Goal: Task Accomplishment & Management: Manage account settings

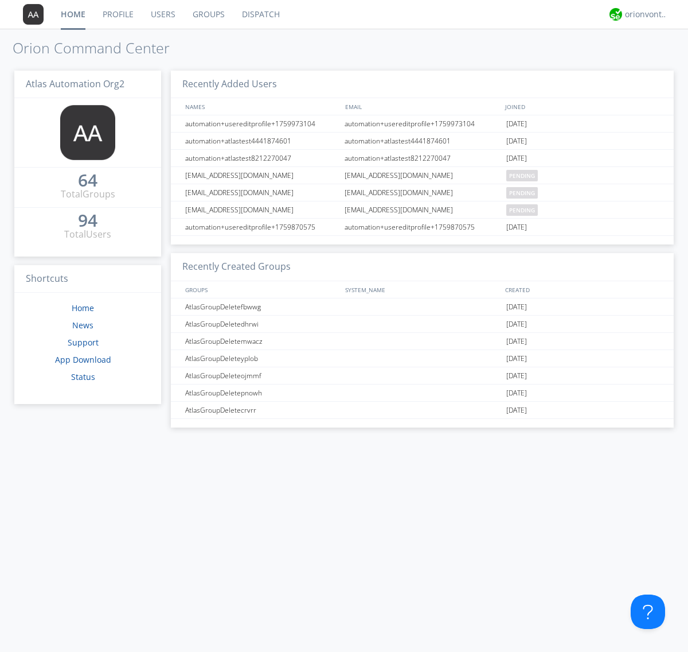
click at [208, 14] on link "Groups" at bounding box center [208, 14] width 49 height 29
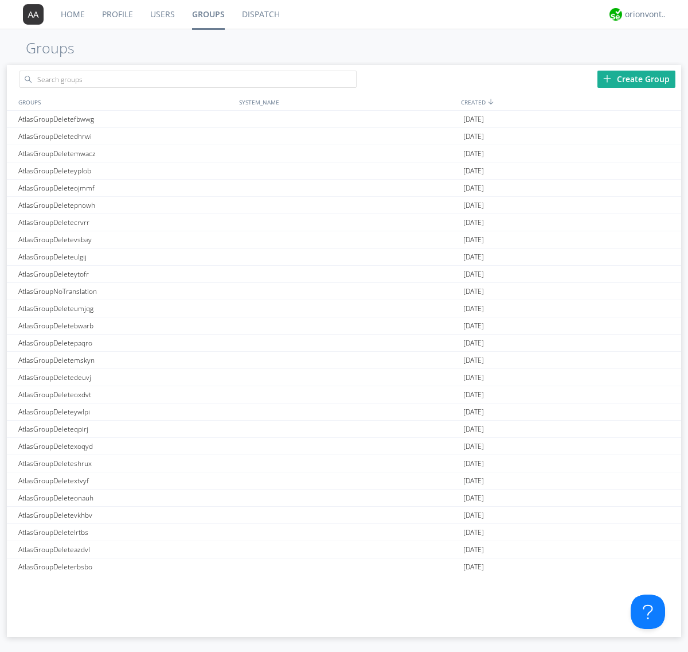
click at [637, 79] on div "Create Group" at bounding box center [637, 79] width 78 height 17
click at [208, 14] on link "Groups" at bounding box center [209, 14] width 50 height 29
type input "AtlasGroupDeletecrmma"
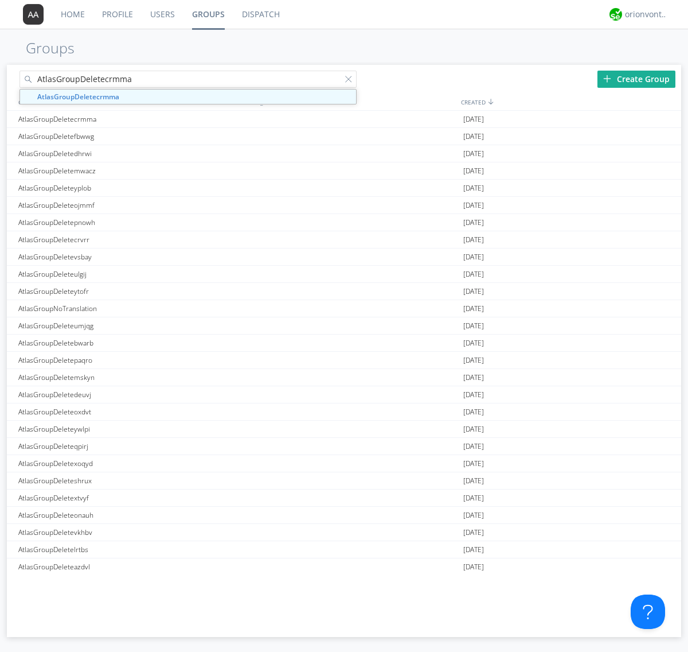
type input "AtlasGroupDeletecrmma"
click at [126, 119] on div "AtlasGroupDeletecrmma" at bounding box center [125, 119] width 221 height 17
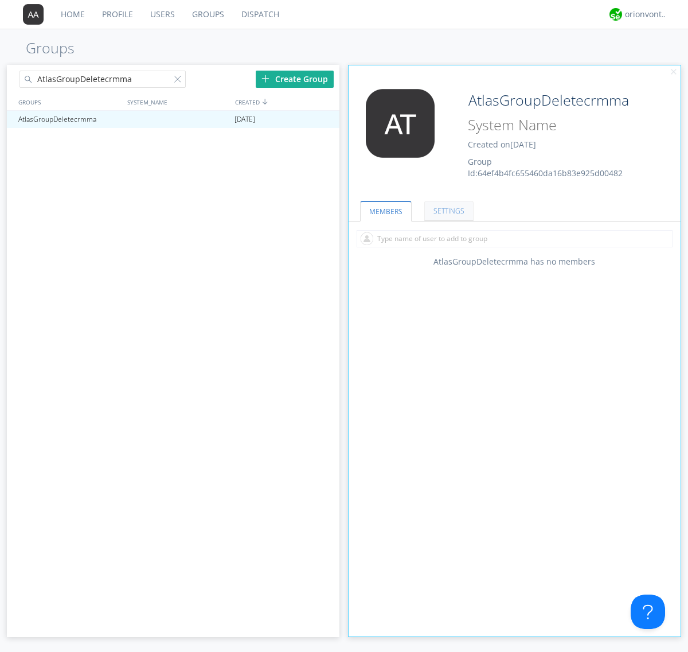
click at [447, 211] on link "SETTINGS" at bounding box center [448, 211] width 49 height 20
click at [0, 0] on span at bounding box center [0, 0] width 0 height 0
click at [0, 0] on input "checkbox" at bounding box center [0, 0] width 0 height 0
click at [644, 14] on div "orionvontas+atlas+automation+org2" at bounding box center [646, 14] width 43 height 11
